Goal: Transaction & Acquisition: Purchase product/service

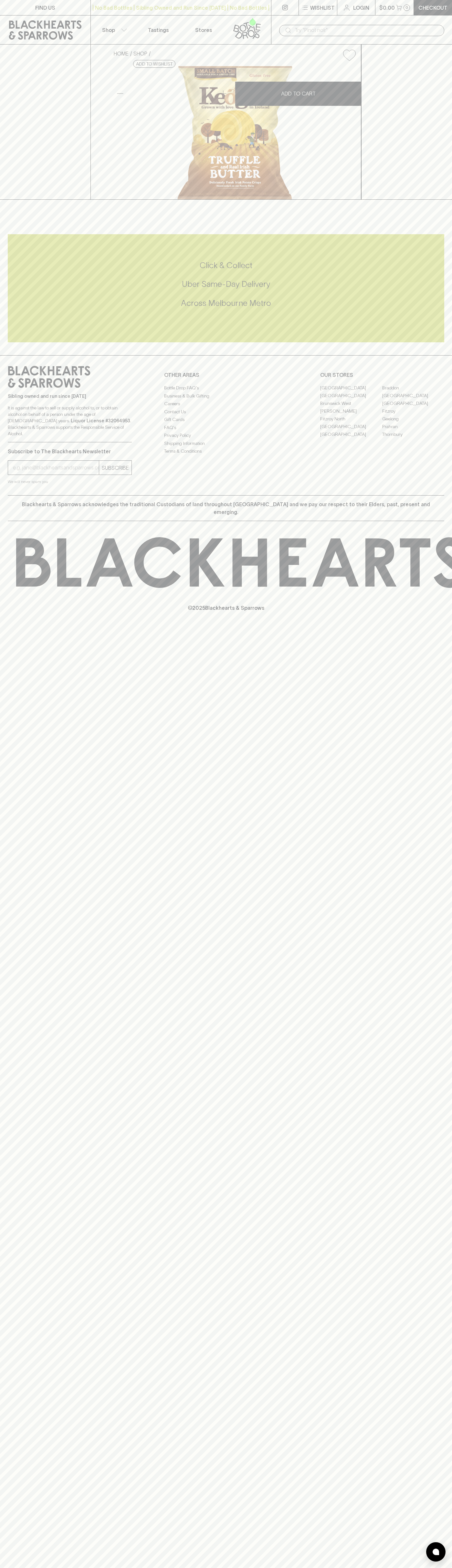
click at [290, 12] on link at bounding box center [285, 8] width 27 height 15
click at [444, 200] on div "HOME SHOP Keoghs Truffle & Real Irish Butter Chips 125g $7.00 Add to wishlist N…" at bounding box center [226, 122] width 452 height 155
click at [421, 1568] on html "FIND US | No Bad Bottles | Sibling Owned and Run Since 2006 | No Bad Bottles | …" at bounding box center [226, 784] width 452 height 1568
click at [20, 1519] on div "FIND US | No Bad Bottles | Sibling Owned and Run Since 2006 | No Bad Bottles | …" at bounding box center [226, 784] width 452 height 1568
